Goal: Navigation & Orientation: Find specific page/section

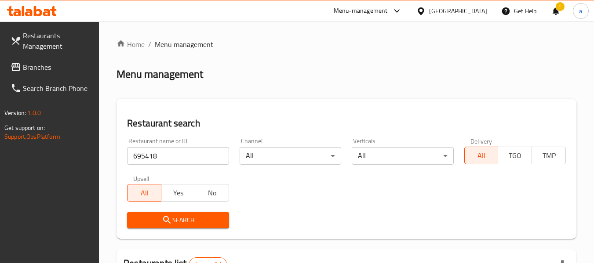
scroll to position [129, 0]
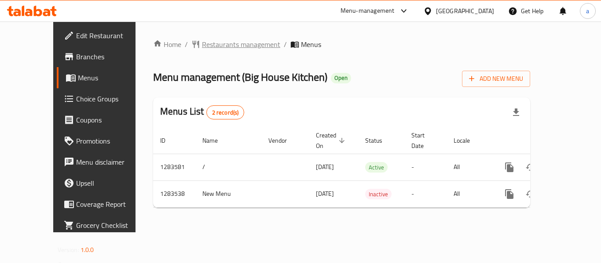
click at [202, 40] on span "Restaurants management" at bounding box center [241, 44] width 78 height 11
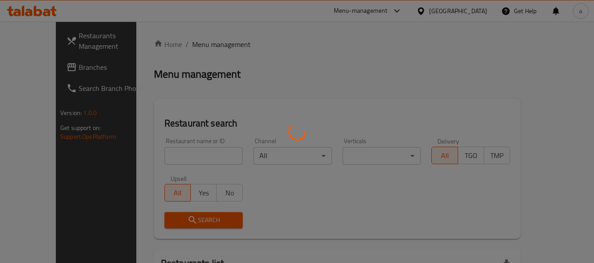
click at [151, 154] on div at bounding box center [297, 131] width 594 height 263
drag, startPoint x: 151, startPoint y: 154, endPoint x: 169, endPoint y: 147, distance: 19.4
click at [153, 154] on div at bounding box center [297, 131] width 594 height 263
click at [169, 147] on div at bounding box center [297, 131] width 594 height 263
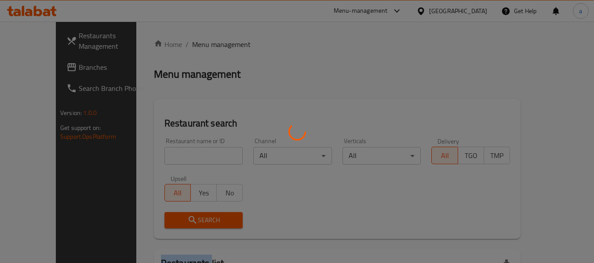
click at [169, 147] on div at bounding box center [297, 131] width 594 height 263
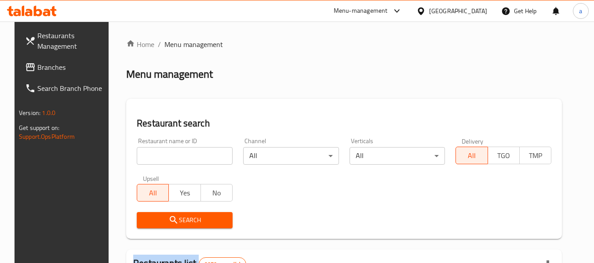
click at [169, 147] on input "search" at bounding box center [185, 156] width 96 height 18
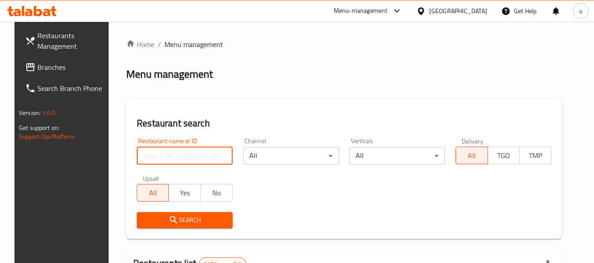
paste input "695271"
type input "695271"
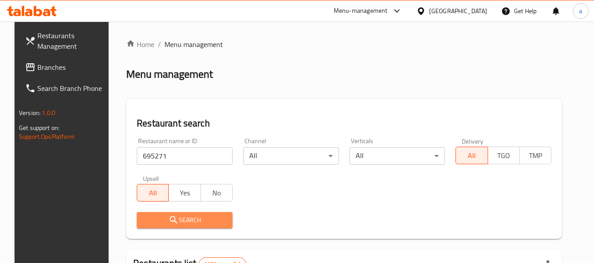
drag, startPoint x: 144, startPoint y: 217, endPoint x: 35, endPoint y: 200, distance: 110.0
click at [144, 216] on span "Search" at bounding box center [185, 220] width 82 height 11
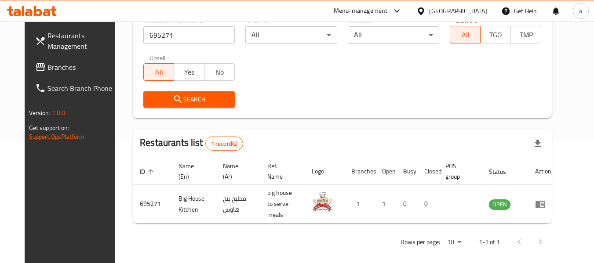
scroll to position [121, 0]
click at [47, 63] on span "Branches" at bounding box center [81, 67] width 69 height 11
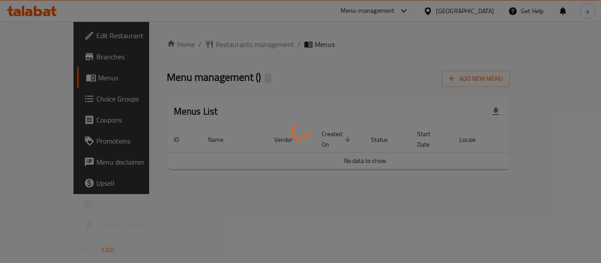
click at [201, 46] on div at bounding box center [300, 131] width 601 height 263
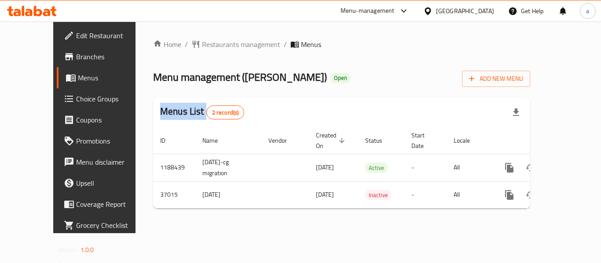
click at [201, 46] on div at bounding box center [300, 131] width 601 height 263
click at [201, 46] on div "Home / Restaurants management / Menus Menu management ( Alassi ) Open Add New M…" at bounding box center [341, 127] width 377 height 177
click at [202, 46] on span "Restaurants management" at bounding box center [241, 44] width 78 height 11
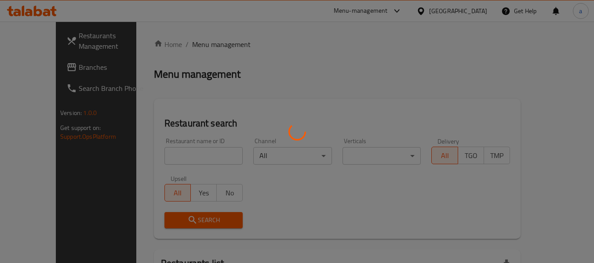
click at [201, 46] on div at bounding box center [297, 131] width 594 height 263
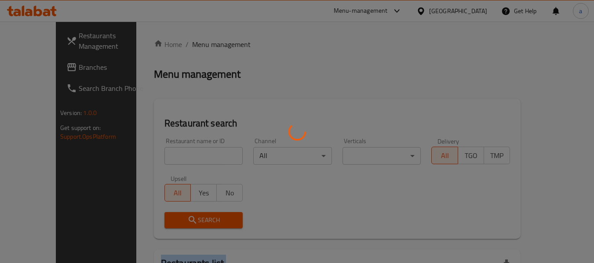
click at [201, 46] on div at bounding box center [297, 131] width 594 height 263
click at [195, 47] on div at bounding box center [297, 131] width 594 height 263
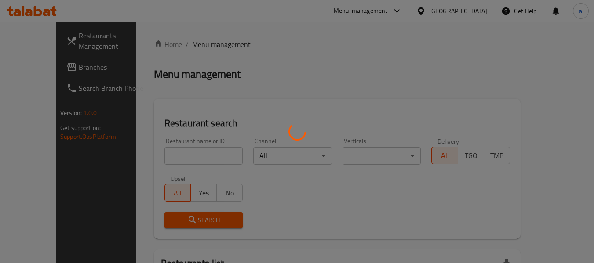
click at [157, 157] on div at bounding box center [297, 131] width 594 height 263
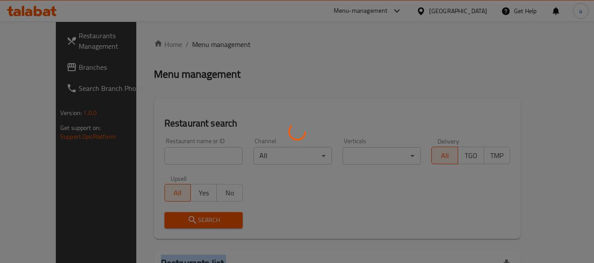
click at [157, 157] on div at bounding box center [297, 131] width 594 height 263
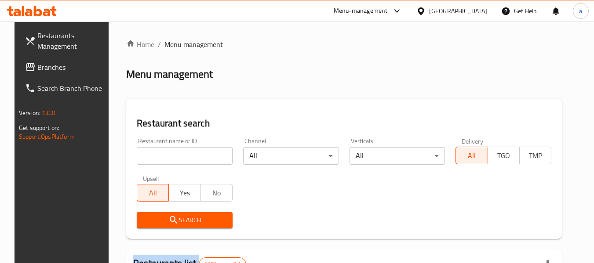
click at [157, 157] on div at bounding box center [297, 131] width 594 height 263
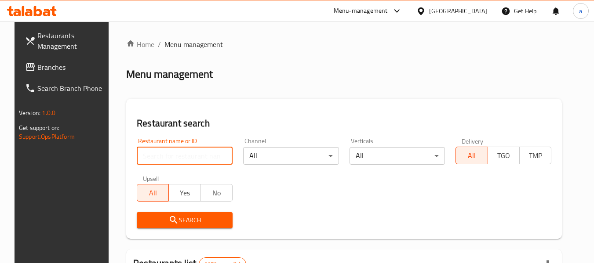
click at [157, 157] on input "search" at bounding box center [185, 156] width 96 height 18
paste input "19199"
type input "19199"
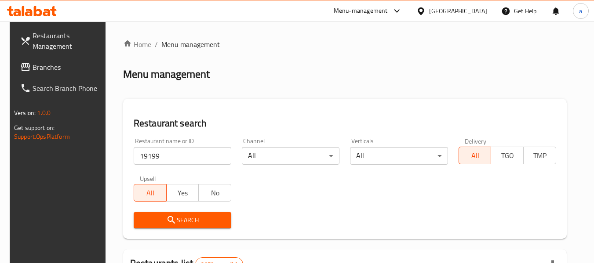
click at [45, 68] on span "Branches" at bounding box center [67, 67] width 69 height 11
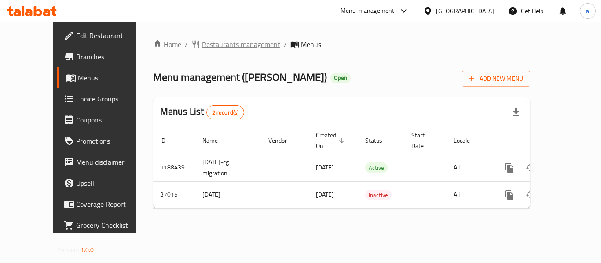
click at [210, 40] on span "Restaurants management" at bounding box center [241, 44] width 78 height 11
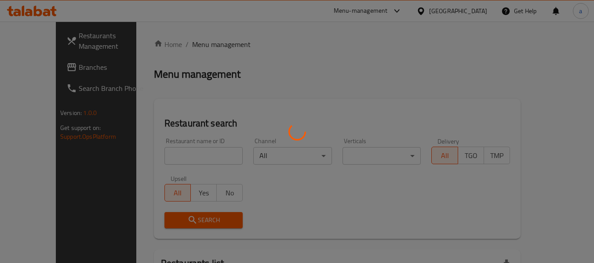
click at [174, 159] on div at bounding box center [297, 131] width 594 height 263
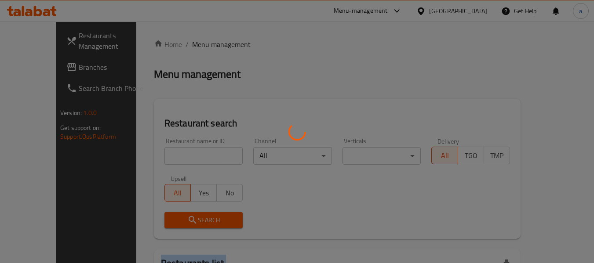
click at [174, 159] on div at bounding box center [297, 131] width 594 height 263
click at [174, 158] on div at bounding box center [297, 131] width 594 height 263
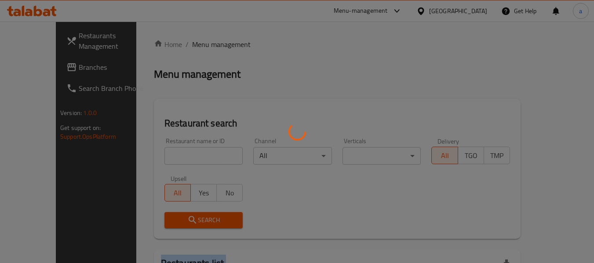
click at [174, 158] on div at bounding box center [297, 131] width 594 height 263
click at [174, 155] on div at bounding box center [297, 131] width 594 height 263
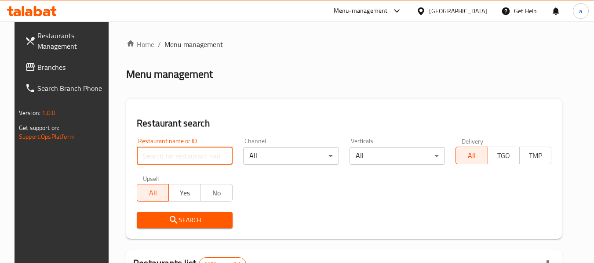
click at [174, 155] on input "search" at bounding box center [185, 156] width 96 height 18
paste input "19199"
type input "19199"
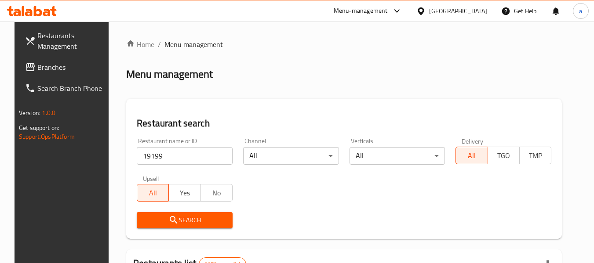
click at [159, 220] on span "Search" at bounding box center [185, 220] width 82 height 11
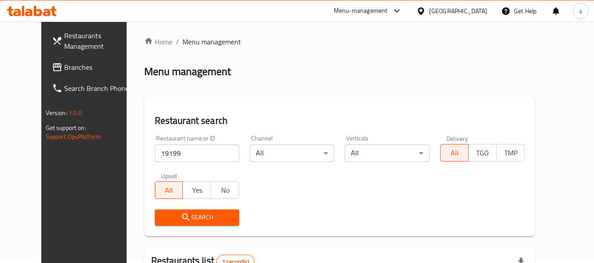
scroll to position [121, 0]
